Goal: Register for event/course: Sign up to attend an event or enroll in a course

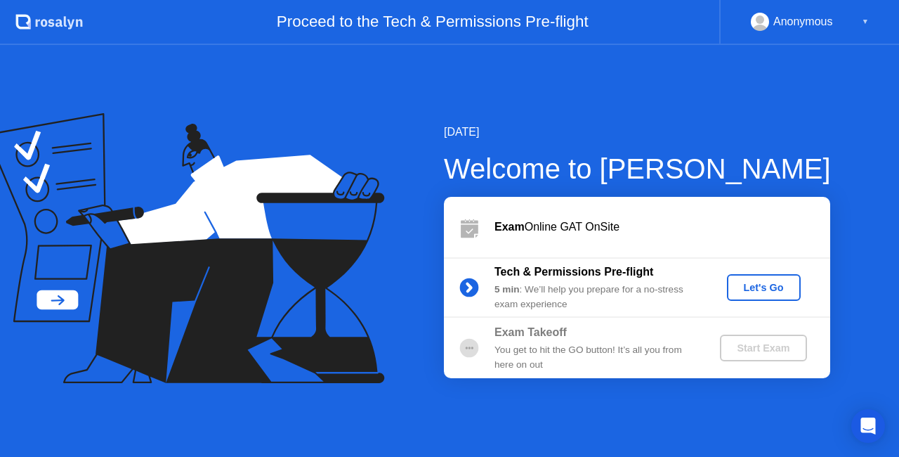
click at [758, 288] on div "Let's Go" at bounding box center [764, 287] width 63 height 11
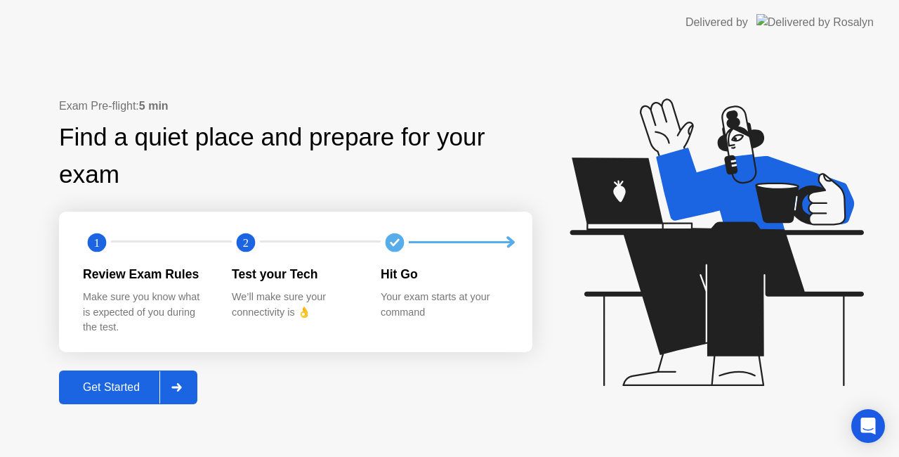
click at [114, 389] on div "Get Started" at bounding box center [111, 387] width 96 height 13
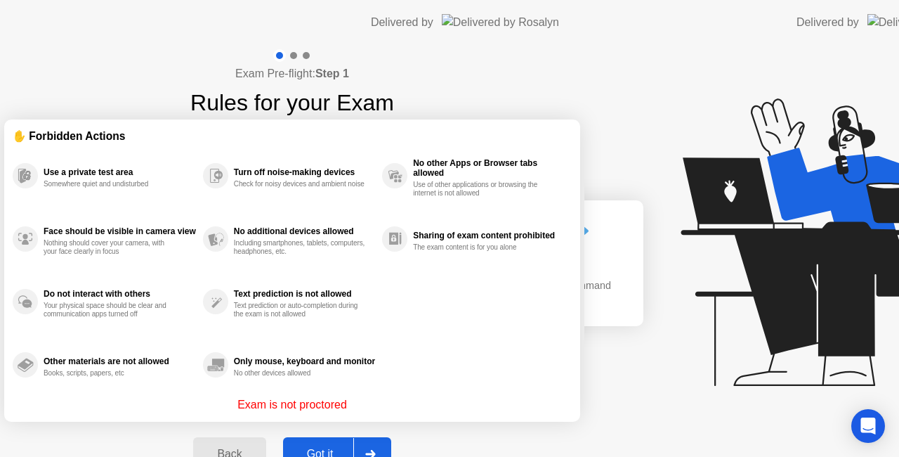
click at [114, 389] on div "Exam Pre-flight: Step 1 Rules for your Exam ✋ Forbidden Actions Use a private t…" at bounding box center [292, 267] width 585 height 445
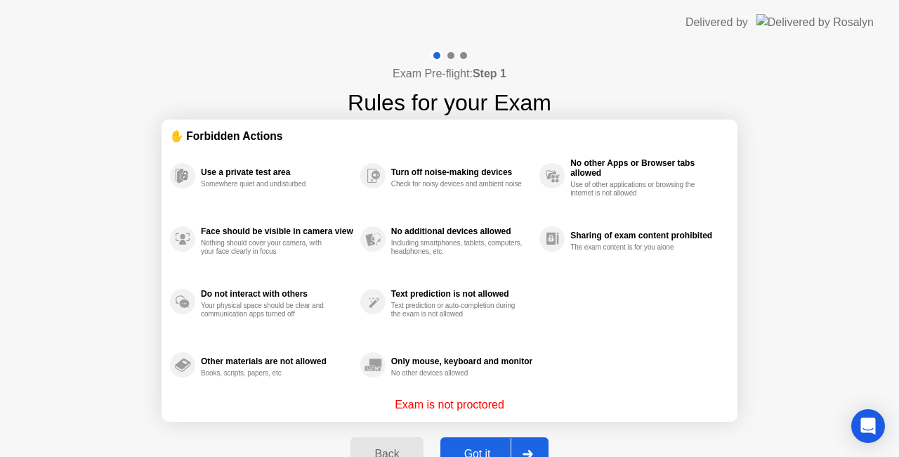
click at [511, 451] on div at bounding box center [528, 454] width 34 height 32
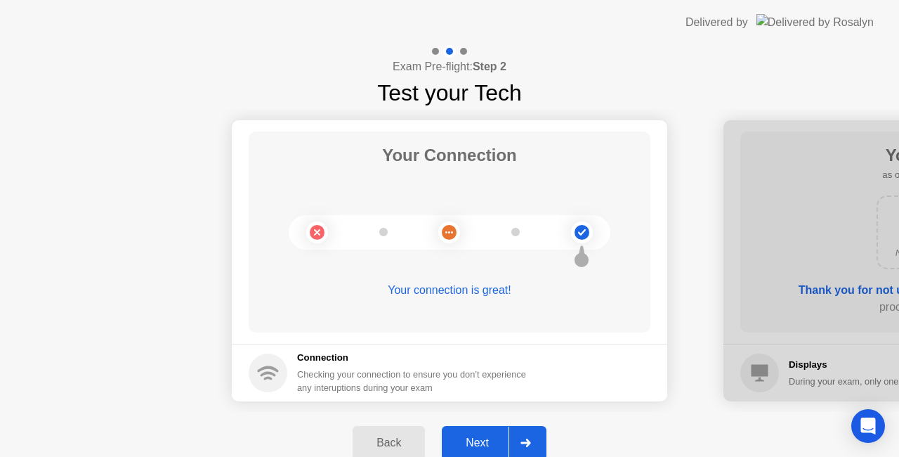
click at [482, 439] on div "Next" at bounding box center [477, 442] width 63 height 13
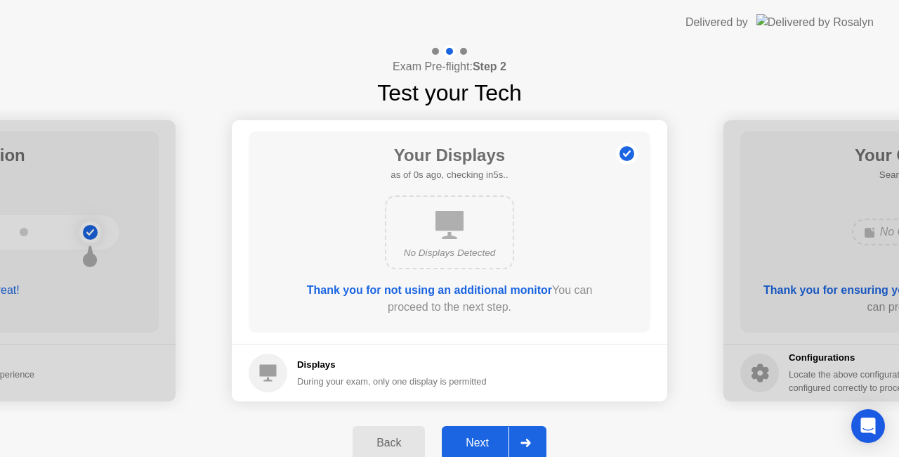
click at [482, 439] on div "Next" at bounding box center [477, 442] width 63 height 13
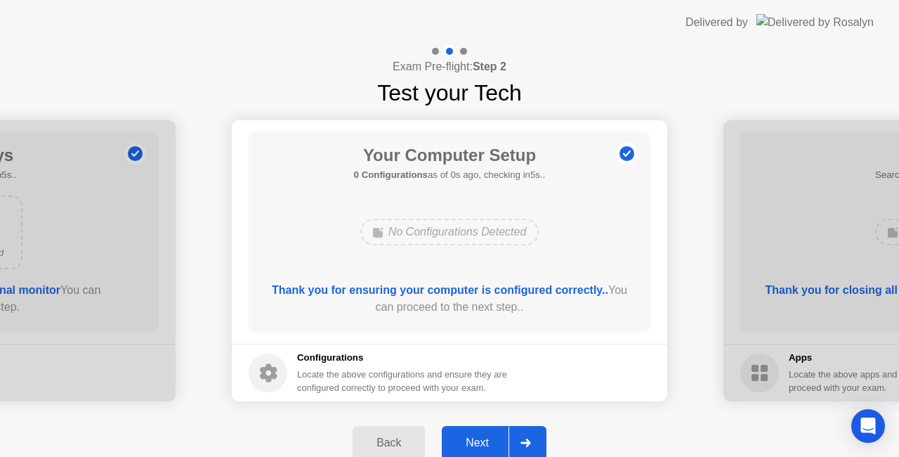
click at [482, 439] on div "Next" at bounding box center [477, 442] width 63 height 13
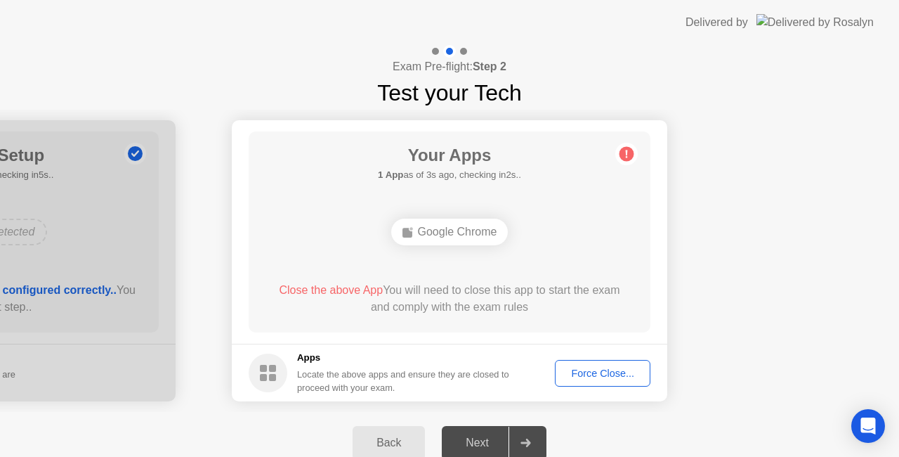
click at [610, 374] on div "Force Close..." at bounding box center [603, 372] width 86 height 11
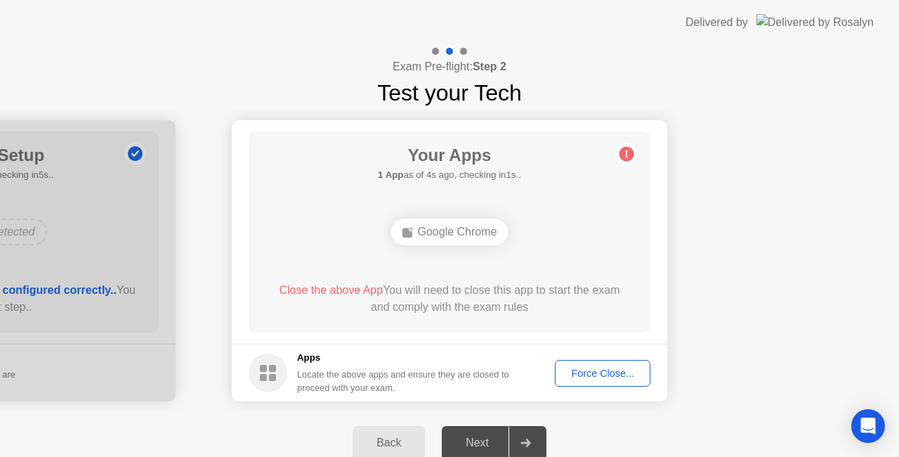
click at [615, 368] on div "Force Close..." at bounding box center [603, 372] width 86 height 11
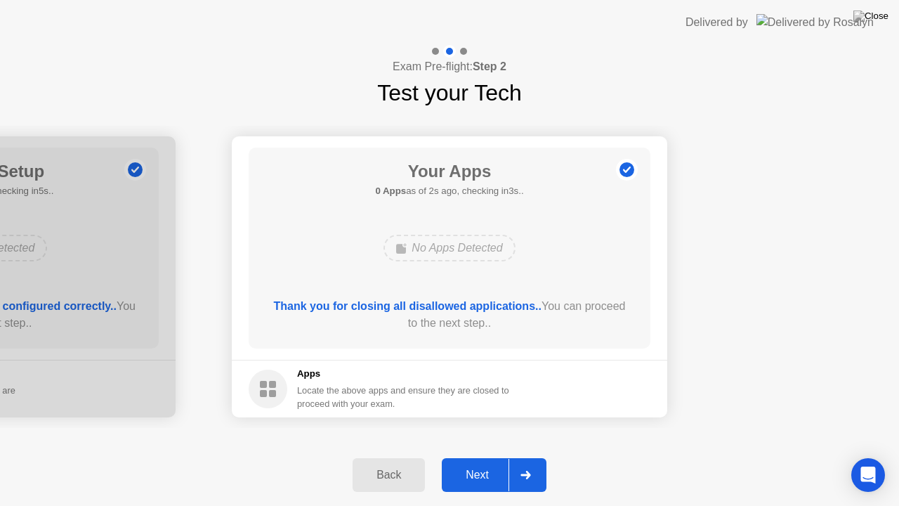
click at [522, 456] on icon at bounding box center [526, 475] width 11 height 8
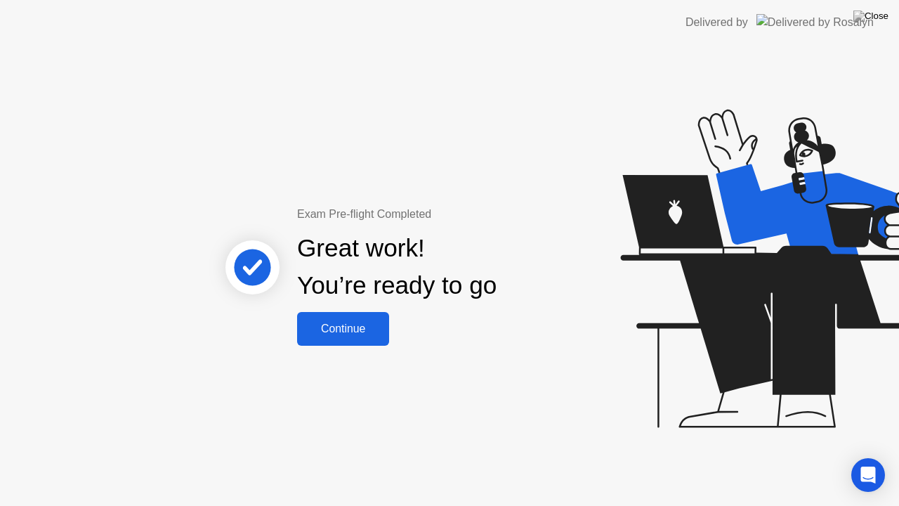
click at [339, 327] on div "Continue" at bounding box center [343, 328] width 84 height 13
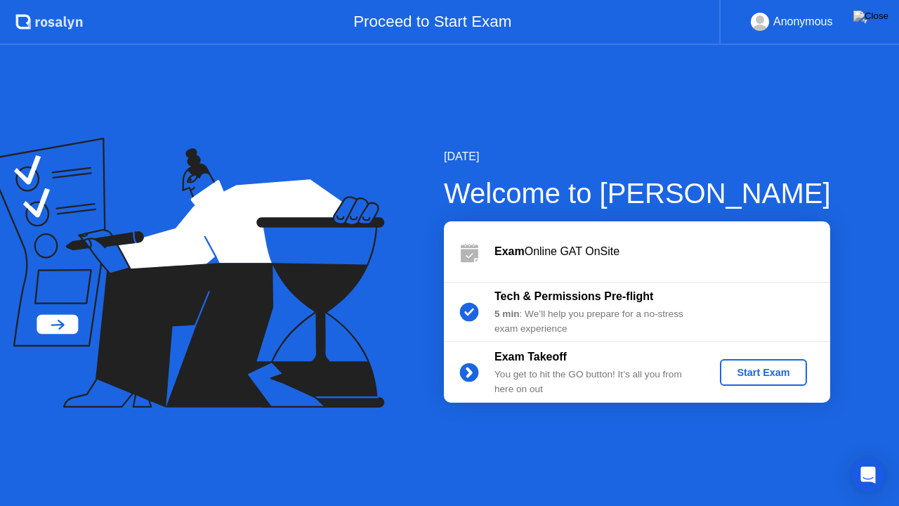
click at [775, 360] on button "Start Exam" at bounding box center [763, 372] width 86 height 27
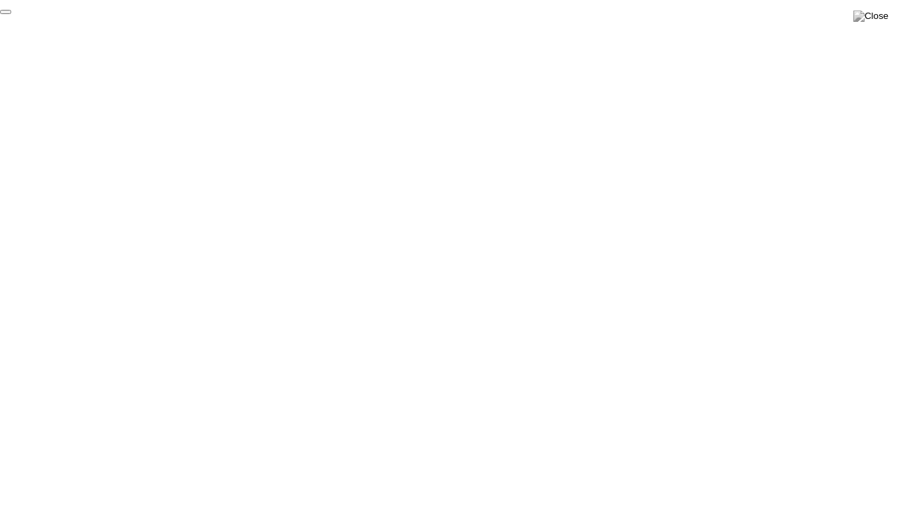
click div "End Proctoring Session"
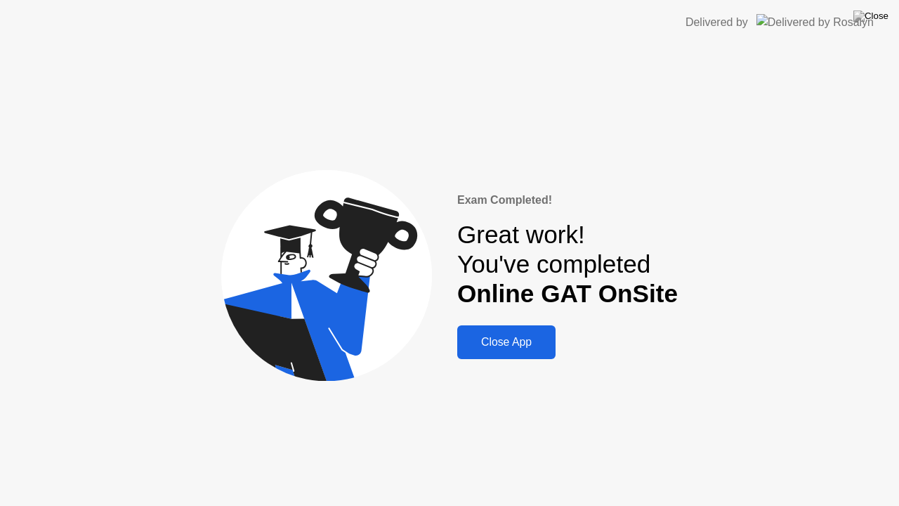
click at [509, 332] on button "Close App" at bounding box center [506, 342] width 98 height 34
